Goal: Answer question/provide support

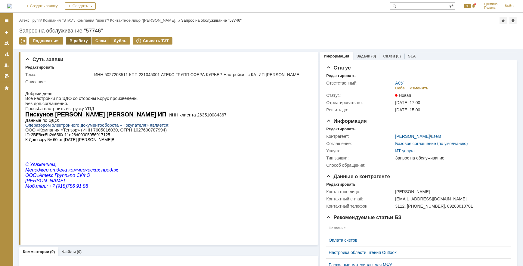
click at [79, 41] on div "В работу" at bounding box center [79, 40] width 26 height 7
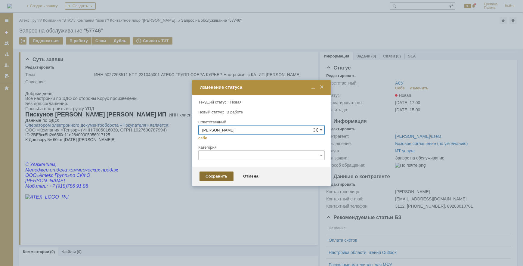
click at [223, 176] on div "Сохранить" at bounding box center [216, 176] width 34 height 10
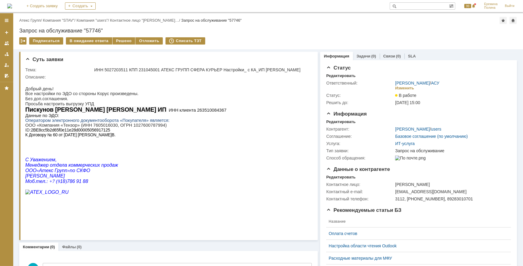
click at [197, 112] on span "263510084367" at bounding box center [211, 109] width 29 height 5
copy span "0"
click at [197, 112] on span "263510084367" at bounding box center [211, 109] width 29 height 5
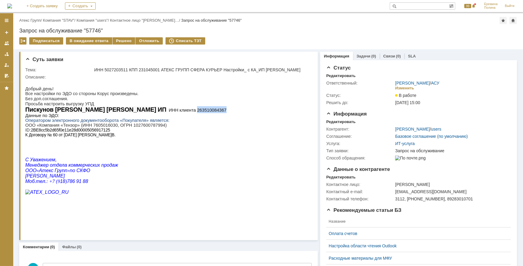
copy span "263510084367"
drag, startPoint x: 31, startPoint y: 135, endPoint x: 106, endPoint y: 136, distance: 75.2
click at [106, 132] on span "2BE8cc5b2d65f0e11e28d00005056917125" at bounding box center [70, 129] width 79 height 5
copy span "2BE8cc5b2d65f0e11e28d00005056917125"
click at [116, 41] on div "Решено" at bounding box center [123, 40] width 23 height 7
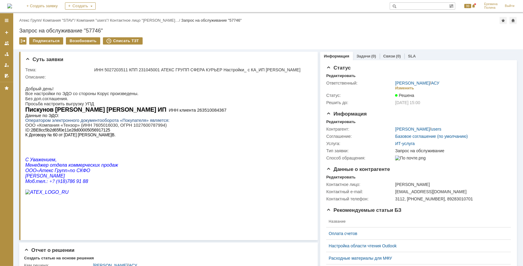
click at [36, 23] on div "Назад | Атекс Групп / Компания "STAV" / Компания "users" / Контактное лицо "[PE…" at bounding box center [267, 20] width 497 height 7
click at [35, 22] on link "Атекс Групп" at bounding box center [29, 20] width 21 height 5
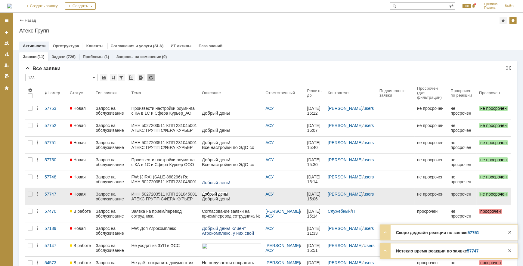
click at [153, 194] on div "ИНН 5027203511 КПП 231045001 АТЕКС ГРУПП СФЕРА КУРЬЕР Настройки_ с КА_ИП [PERSO…" at bounding box center [164, 197] width 66 height 10
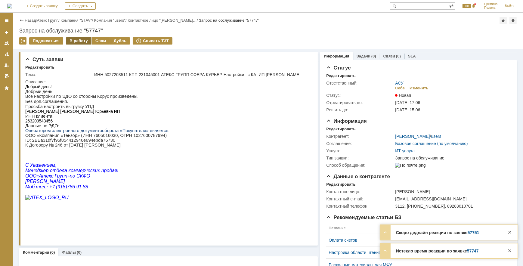
click at [77, 38] on div "В работу" at bounding box center [79, 40] width 26 height 7
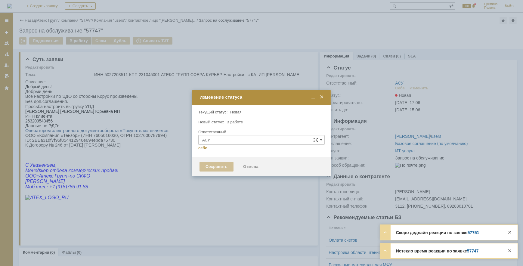
type input "[PERSON_NAME]"
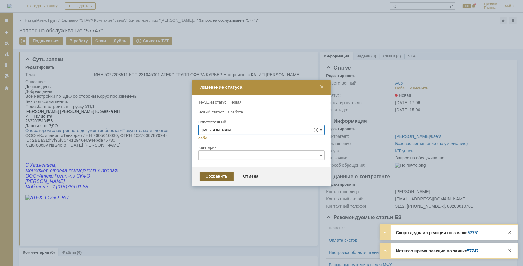
click at [210, 174] on div "Сохранить" at bounding box center [216, 176] width 34 height 10
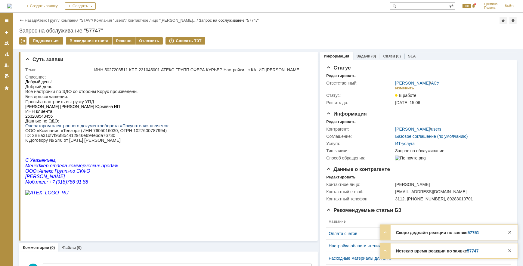
click at [41, 118] on span "263209543456" at bounding box center [38, 115] width 27 height 5
copy span "263209543456"
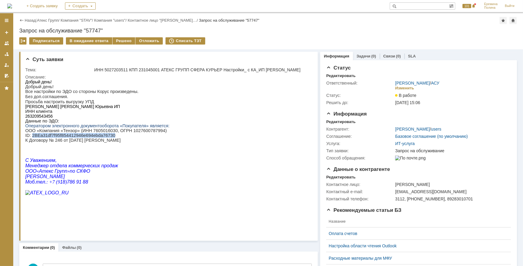
drag, startPoint x: 31, startPoint y: 139, endPoint x: 106, endPoint y: 141, distance: 75.8
click at [106, 141] on p "ID : 2BEa31df7f95f854412946e694ebda76730 К Договору № 246 от [DATE] [PERSON_NAM…" at bounding box center [97, 138] width 144 height 10
drag, startPoint x: 106, startPoint y: 141, endPoint x: 101, endPoint y: 141, distance: 5.4
copy p "2BEa31df7f95f854412946e694ebda76730"
click at [120, 43] on div "Решено" at bounding box center [123, 40] width 23 height 7
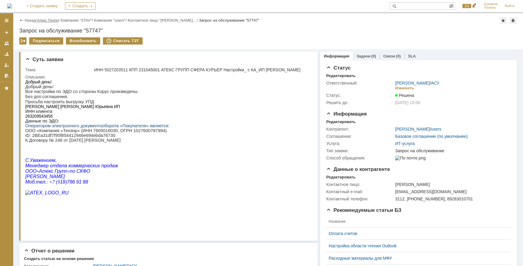
click at [48, 21] on link "Атекс Групп" at bounding box center [47, 20] width 21 height 5
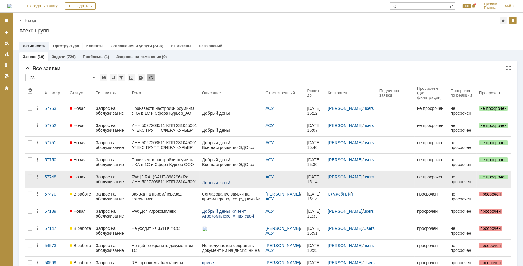
click at [141, 178] on div "FW: [JIRA] (SALE-868296) Re: ИНН 5027203511 КПП 231045001 АТЕКС ГРУПП СФЕРА КУР…" at bounding box center [164, 179] width 66 height 10
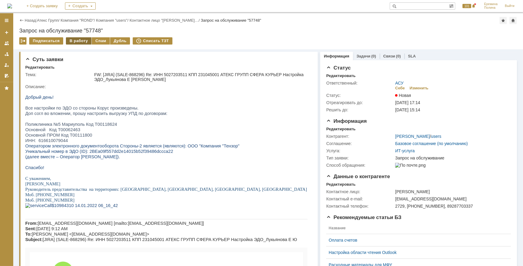
click at [82, 41] on div "В работу" at bounding box center [79, 40] width 26 height 7
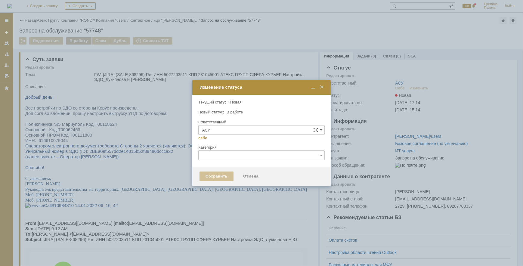
type input "[PERSON_NAME]"
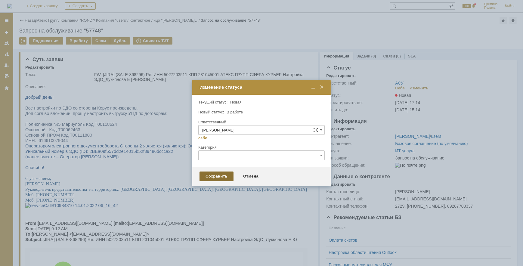
click at [224, 172] on div "Сохранить" at bounding box center [216, 176] width 34 height 10
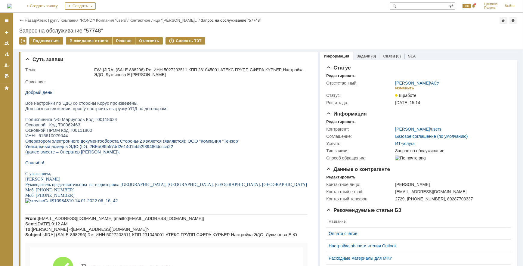
click at [59, 137] on span "ИНН: 616610079044" at bounding box center [46, 135] width 43 height 5
copy span "616610079044"
drag, startPoint x: 82, startPoint y: 149, endPoint x: 138, endPoint y: 152, distance: 56.3
click at [138, 149] on span "Уникальный номер в ЭДО (ID): 2BEa09f557dd2e14015b52f39486dccca22" at bounding box center [99, 146] width 148 height 5
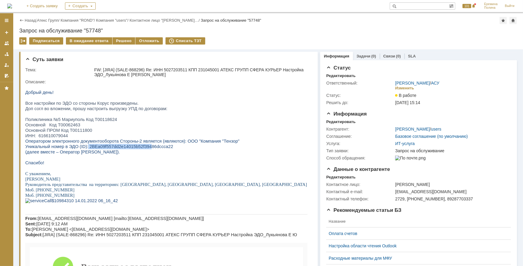
click at [86, 149] on span "Уникальный номер в ЭДО (ID): 2BEa09f557dd2e14015b52f39486dccca22" at bounding box center [99, 146] width 148 height 5
drag, startPoint x: 84, startPoint y: 149, endPoint x: 161, endPoint y: 149, distance: 77.3
click at [161, 149] on p "Уникальный номер в ЭДО (ID): 2BEa09f557dd2e14015b52f39486dccca22" at bounding box center [166, 145] width 282 height 5
click at [121, 42] on div "Решено" at bounding box center [123, 40] width 23 height 7
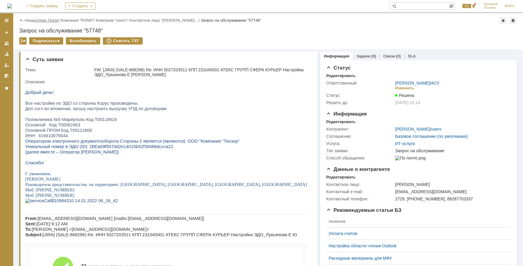
click at [57, 20] on link "Атекс Групп" at bounding box center [47, 20] width 21 height 5
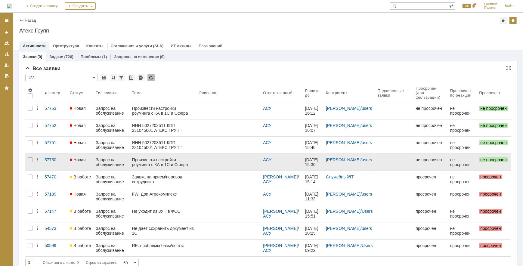
click at [99, 160] on div "Запрос на обслуживание" at bounding box center [111, 162] width 31 height 10
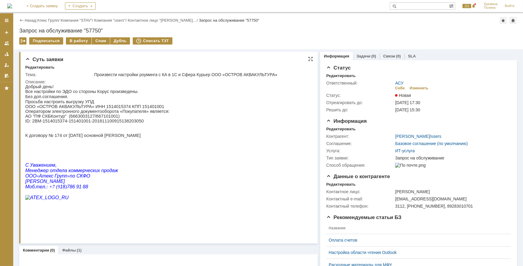
click at [102, 109] on p "ООО «ОСТРОВ АКВАКУЛЬТУРА» ИНН 1514015374 КПП 151401001 Оператором электронного …" at bounding box center [97, 109] width 144 height 10
copy p "1514015374"
drag, startPoint x: 31, startPoint y: 124, endPoint x: 133, endPoint y: 123, distance: 101.6
click at [133, 123] on p "АО "ПФ СКБКонтур" (6663003127/667101001) ID: 2BM-1514015374-151401001-201811100…" at bounding box center [97, 118] width 144 height 10
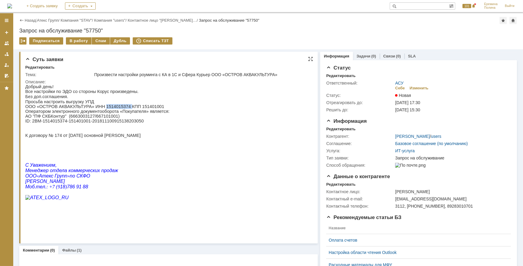
copy p "2BM-1514015374-151401001-201811100915138203050"
click at [69, 39] on div "В работу" at bounding box center [79, 40] width 26 height 7
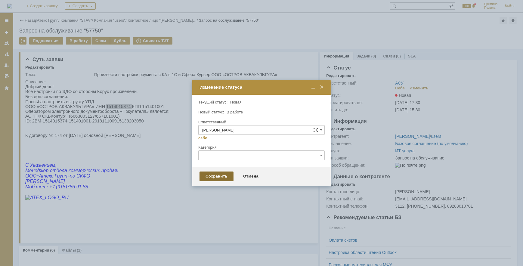
click at [217, 180] on div "Сохранить" at bounding box center [216, 176] width 34 height 10
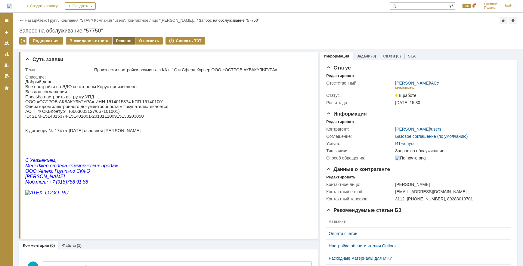
click at [114, 39] on div "Решено" at bounding box center [123, 40] width 23 height 7
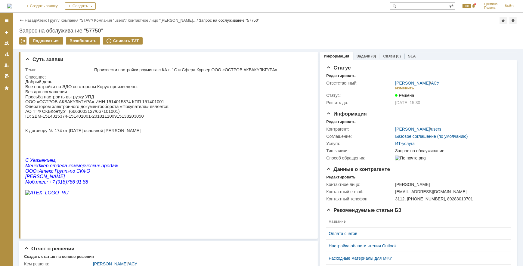
click at [55, 21] on link "Атекс Групп" at bounding box center [47, 20] width 21 height 5
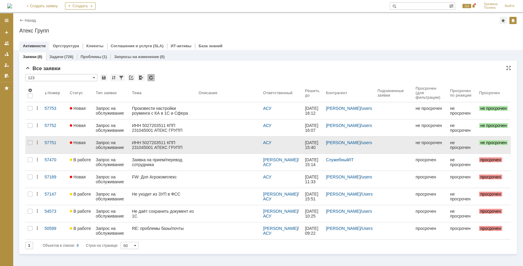
click at [158, 147] on div "ИНН 5027203511 КПП 231045001 АТЕКС ГРУПП СФЕРА КУРЬЕР Настройки_ с КА_"Иммунотэ…" at bounding box center [163, 145] width 62 height 10
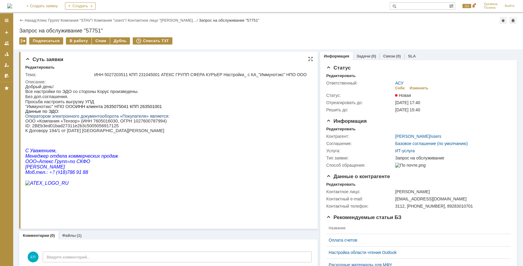
click at [114, 109] on span "2635075041 КПП 263501001" at bounding box center [133, 106] width 58 height 5
copy span "2635075041"
drag, startPoint x: 71, startPoint y: 128, endPoint x: 68, endPoint y: 129, distance: 3.4
click at [68, 129] on p "ID : 2BEb3ed01bad27311e2b3c5005056917125 К Договору 194/1 от [DATE] [PERSON_NAM…" at bounding box center [97, 128] width 144 height 10
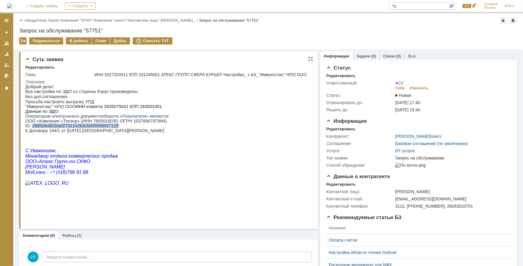
drag, startPoint x: 68, startPoint y: 129, endPoint x: 109, endPoint y: 131, distance: 40.9
click at [109, 131] on p "ID : 2BEb3ed01bad27311e2b3c5005056917125 К Договору 194/1 от [DATE] [PERSON_NAM…" at bounding box center [97, 128] width 144 height 10
copy p "2BEb3ed01bad27311e2b3c5005056917125"
drag, startPoint x: 81, startPoint y: 40, endPoint x: 84, endPoint y: 44, distance: 5.0
click at [80, 40] on div "В работу" at bounding box center [79, 40] width 26 height 7
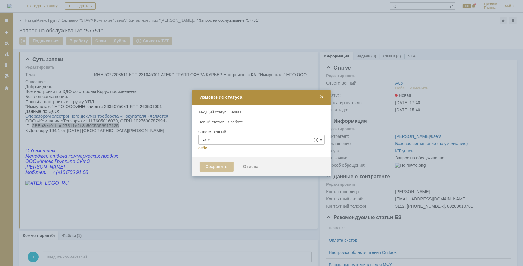
type input "[PERSON_NAME]"
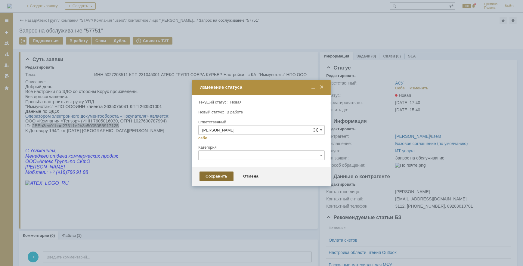
drag, startPoint x: 224, startPoint y: 176, endPoint x: 143, endPoint y: 89, distance: 118.9
click at [223, 176] on div "Сохранить" at bounding box center [216, 176] width 34 height 10
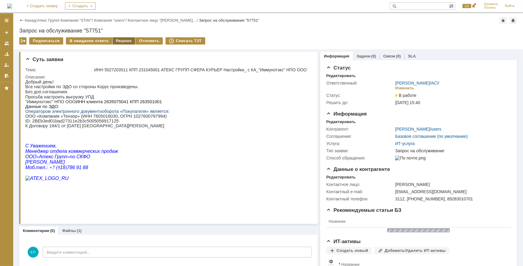
click at [120, 41] on div "Решено" at bounding box center [123, 40] width 23 height 7
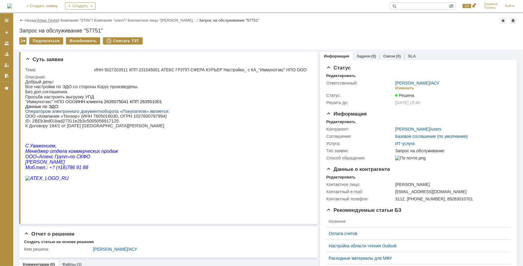
click at [52, 21] on link "Атекс Групп" at bounding box center [47, 20] width 21 height 5
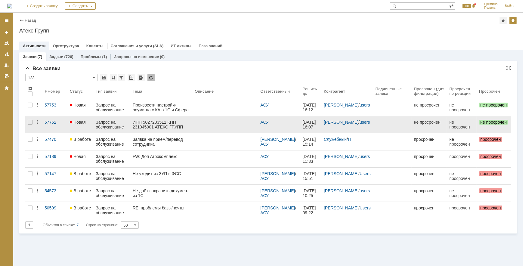
click at [144, 124] on div "ИНН 5027203511 КПП 231045001 АТЕКС ГРУПП СФЕРА КУРЬЕР Настройки_ с КА_ООО Баспик" at bounding box center [161, 125] width 57 height 10
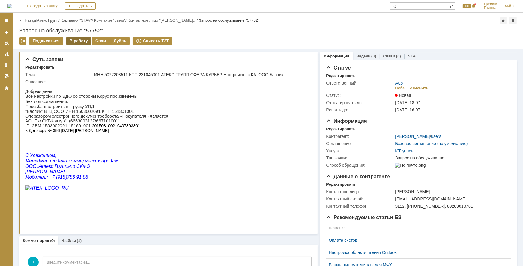
click at [76, 39] on div "В работу" at bounding box center [79, 40] width 26 height 7
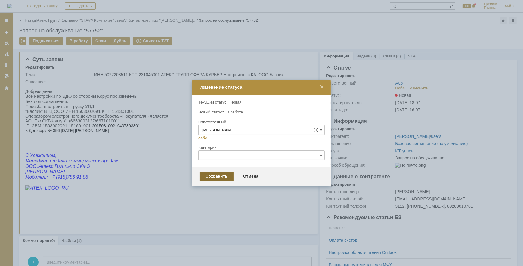
click at [212, 174] on div "Сохранить" at bounding box center [216, 176] width 34 height 10
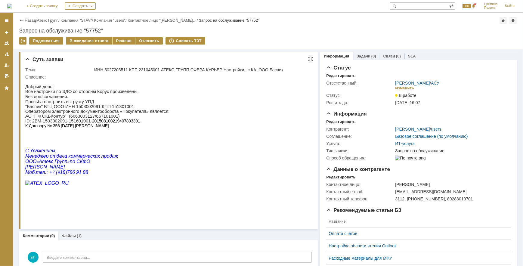
click at [81, 106] on p ""Баспик" ВТЦ ООО ИНН 1503002091 КПП 151301001 Оператором электронного документо…" at bounding box center [97, 109] width 144 height 10
drag, startPoint x: 31, startPoint y: 124, endPoint x: 129, endPoint y: 126, distance: 98.4
click at [129, 126] on p "АО "ПФ СКБКонтур" (6663003127/667101001) ID: 2BM-1503002091-151601001 -20150810…" at bounding box center [97, 120] width 144 height 14
click at [124, 41] on div "Решено" at bounding box center [123, 40] width 23 height 7
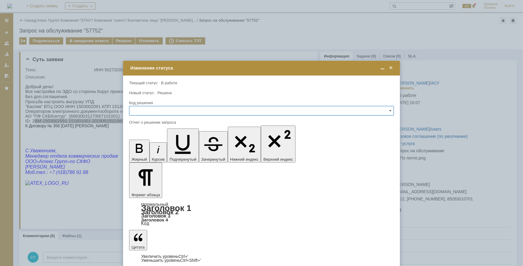
drag, startPoint x: 168, startPoint y: 189, endPoint x: 154, endPoint y: 193, distance: 15.0
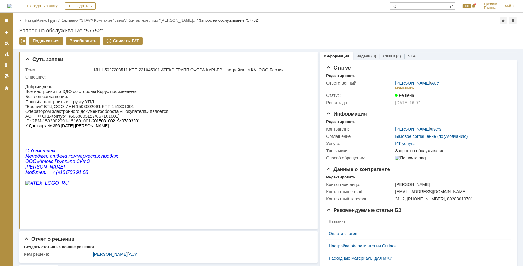
click at [55, 20] on link "Атекс Групп" at bounding box center [47, 20] width 21 height 5
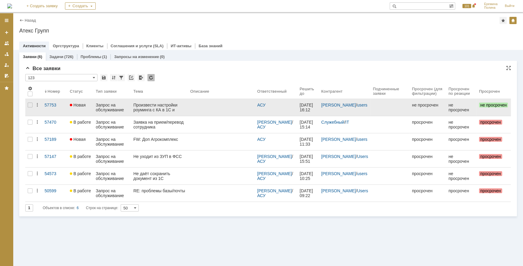
click at [159, 105] on div "Произвести настройки роуминга с КА в 1С и Сфера Курьер_АО Биоком" at bounding box center [159, 108] width 52 height 10
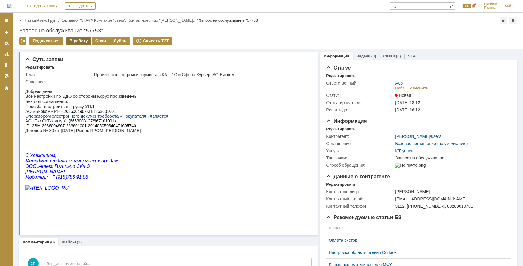
click at [81, 43] on div "В работу" at bounding box center [79, 40] width 26 height 7
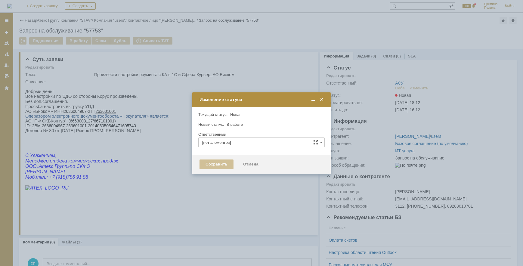
type input "АСУ"
type input "[PERSON_NAME]"
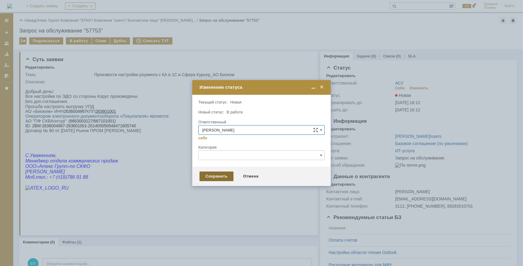
click at [224, 179] on div "Сохранить" at bounding box center [216, 176] width 34 height 10
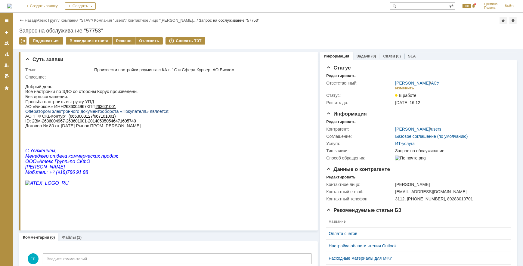
click at [76, 107] on span "2636004967" at bounding box center [74, 106] width 23 height 5
drag, startPoint x: 76, startPoint y: 107, endPoint x: 106, endPoint y: 128, distance: 37.0
click at [110, 128] on p "АО "ПФ СКБКонтур " (6663003127/667101001) ID : 2BM-2636004967-263601001-2014050…" at bounding box center [97, 120] width 144 height 14
click at [76, 108] on span "2636004967" at bounding box center [74, 106] width 23 height 5
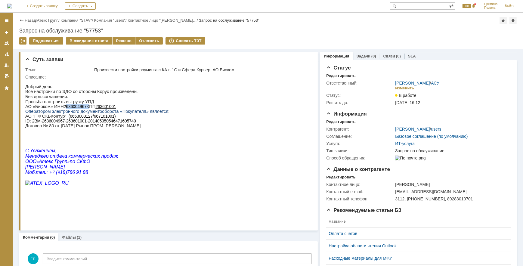
click at [76, 108] on span "2636004967" at bounding box center [74, 106] width 23 height 5
drag, startPoint x: 31, startPoint y: 124, endPoint x: 138, endPoint y: 124, distance: 107.7
click at [143, 125] on p "АО "ПФ СКБКонтур " (6663003127/667101001) ID : 2BM-2636004967-263601001-2014050…" at bounding box center [97, 120] width 144 height 14
drag, startPoint x: 145, startPoint y: 108, endPoint x: 157, endPoint y: 103, distance: 12.6
click at [157, 103] on div "Добрый день! Все настройки по ЭДО со стороны Корус произведены. Без доп.соглаше…" at bounding box center [97, 134] width 144 height 111
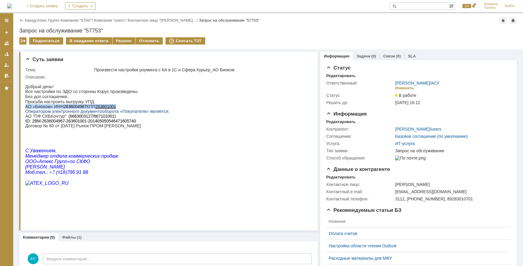
click at [76, 123] on span "2BM-2636004967-263601001-201405050546471605740" at bounding box center [84, 120] width 104 height 5
drag, startPoint x: 76, startPoint y: 125, endPoint x: 120, endPoint y: 128, distance: 44.3
click at [120, 123] on span "2BM-2636004967-263601001-201405050546471605740" at bounding box center [84, 120] width 104 height 5
drag, startPoint x: 31, startPoint y: 124, endPoint x: 119, endPoint y: 128, distance: 88.2
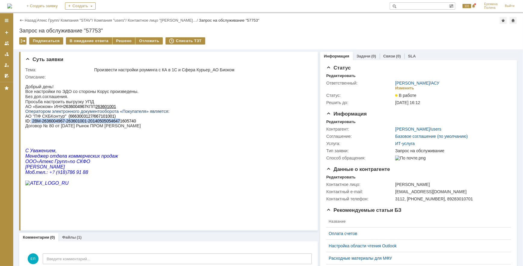
click at [119, 128] on p "АО "ПФ СКБКонтур " (6663003127/667101001) ID : 2BM-2636004967-263601001-2014050…" at bounding box center [97, 120] width 144 height 14
drag, startPoint x: 119, startPoint y: 128, endPoint x: 59, endPoint y: 128, distance: 59.8
click at [91, 128] on p "АО "ПФ СКБКонтур " (6663003127/667101001) ID : 2BM-2636004967-263601001-2014050…" at bounding box center [97, 120] width 144 height 14
drag, startPoint x: 31, startPoint y: 125, endPoint x: 133, endPoint y: 125, distance: 102.2
click at [133, 125] on p "АО "ПФ СКБКонтур " (6663003127/667101001) ID : 2BM-2636004967-263601001-2014050…" at bounding box center [97, 120] width 144 height 14
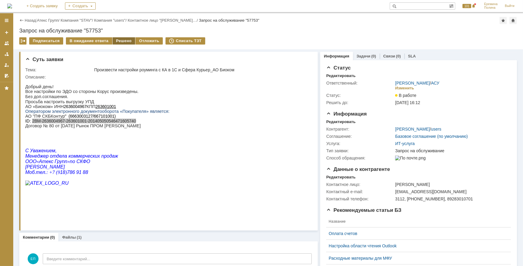
click at [115, 39] on div "Решено" at bounding box center [123, 40] width 23 height 7
